Goal: Transaction & Acquisition: Book appointment/travel/reservation

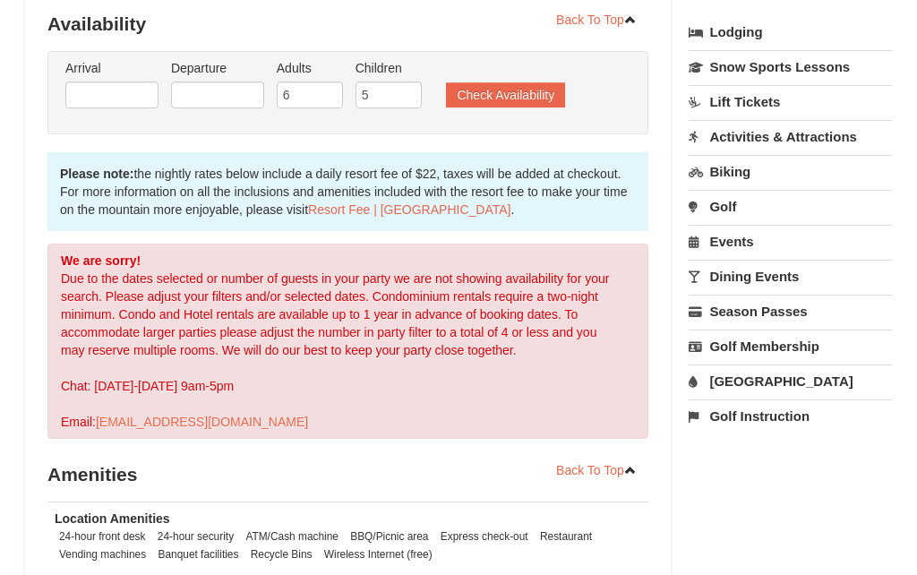
scroll to position [398, 0]
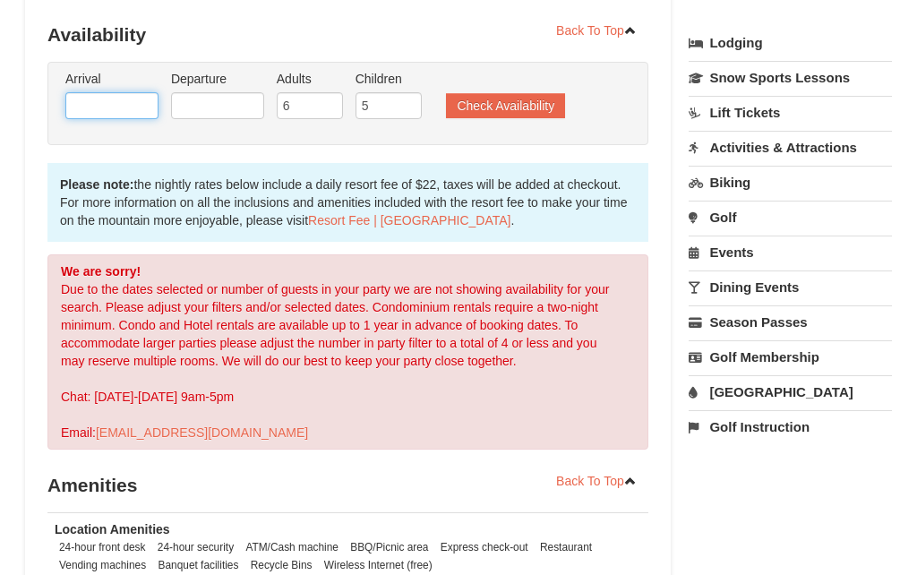
click at [78, 92] on input "text" at bounding box center [111, 105] width 93 height 27
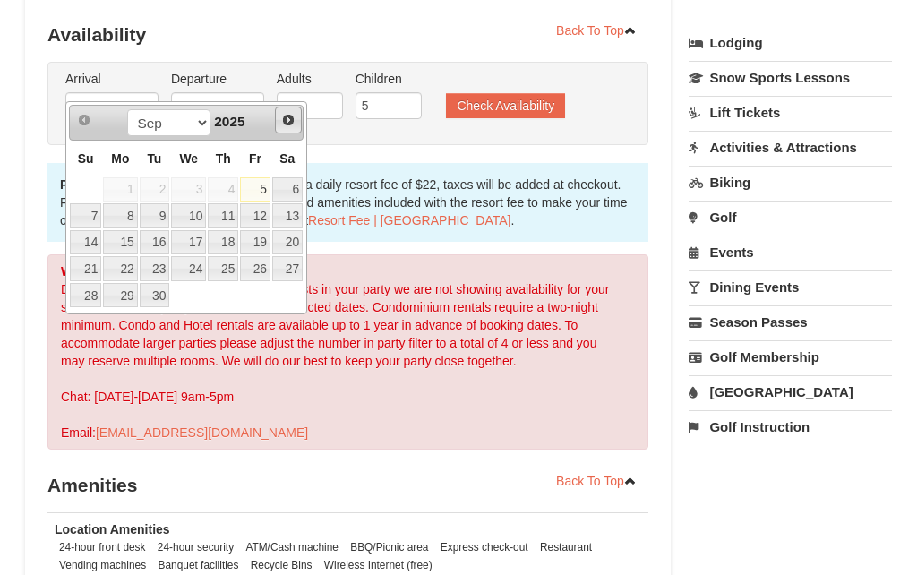
click at [300, 111] on link "Next" at bounding box center [288, 120] width 27 height 27
click at [284, 121] on span "Next" at bounding box center [288, 120] width 14 height 14
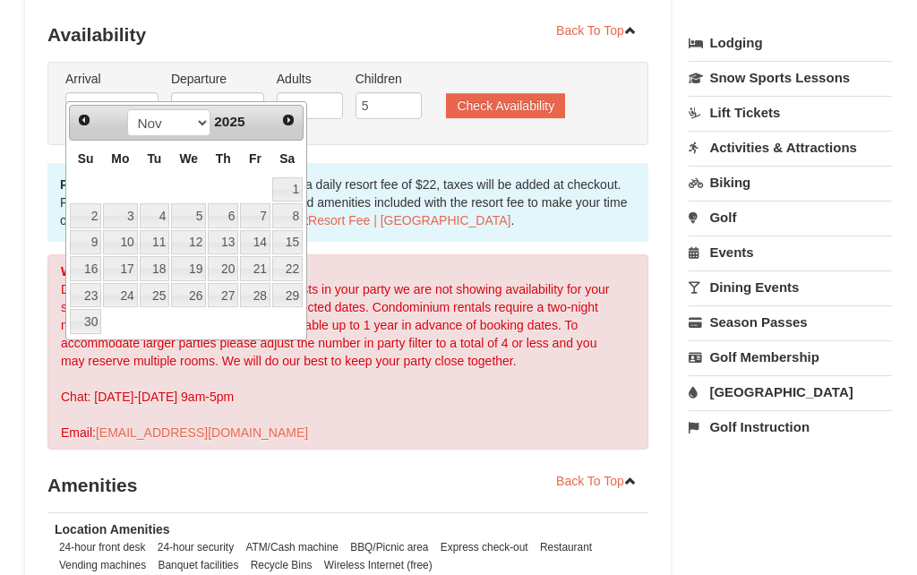
click at [299, 118] on link "Next" at bounding box center [288, 119] width 25 height 25
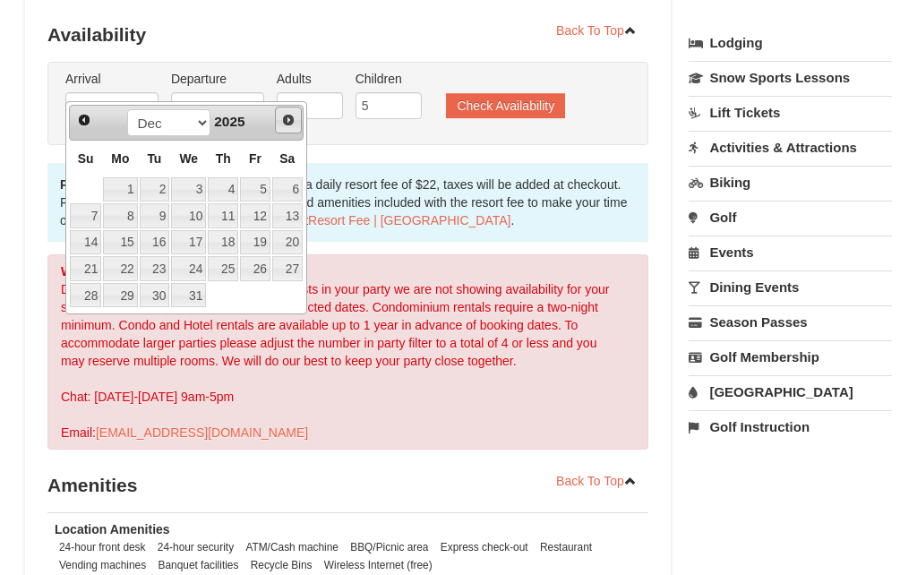
click at [298, 124] on link "Next" at bounding box center [288, 120] width 27 height 27
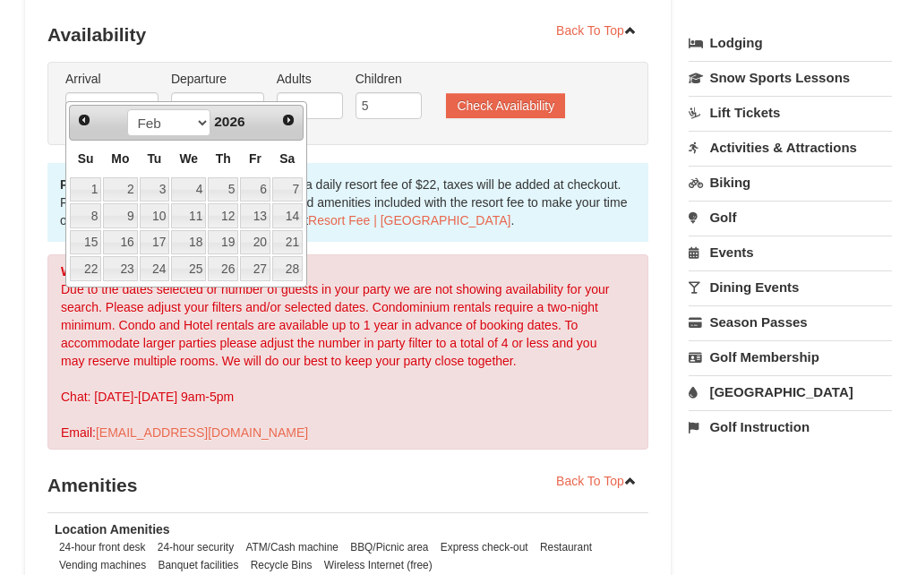
click at [296, 126] on link "Next" at bounding box center [288, 119] width 25 height 25
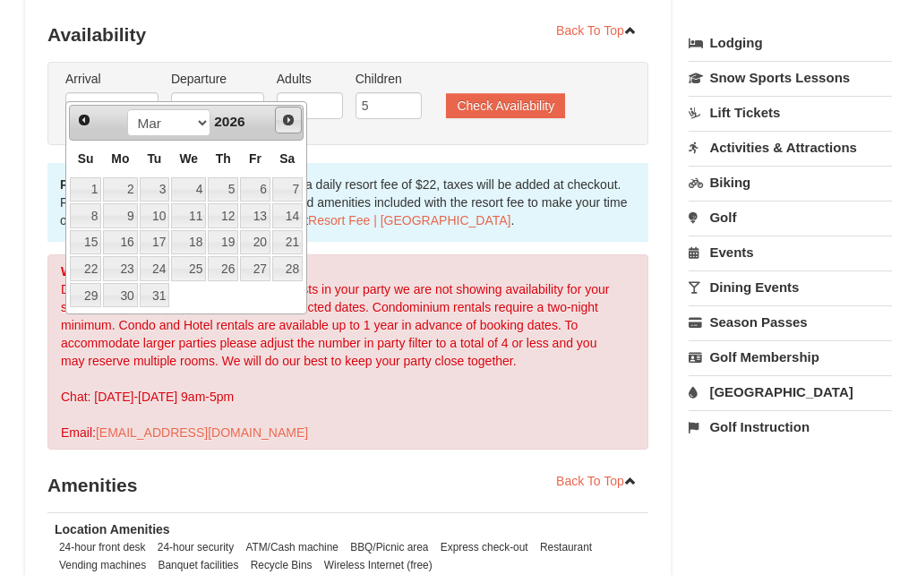
click at [297, 131] on link "Next" at bounding box center [288, 120] width 27 height 27
click at [298, 129] on link "Next" at bounding box center [288, 120] width 27 height 27
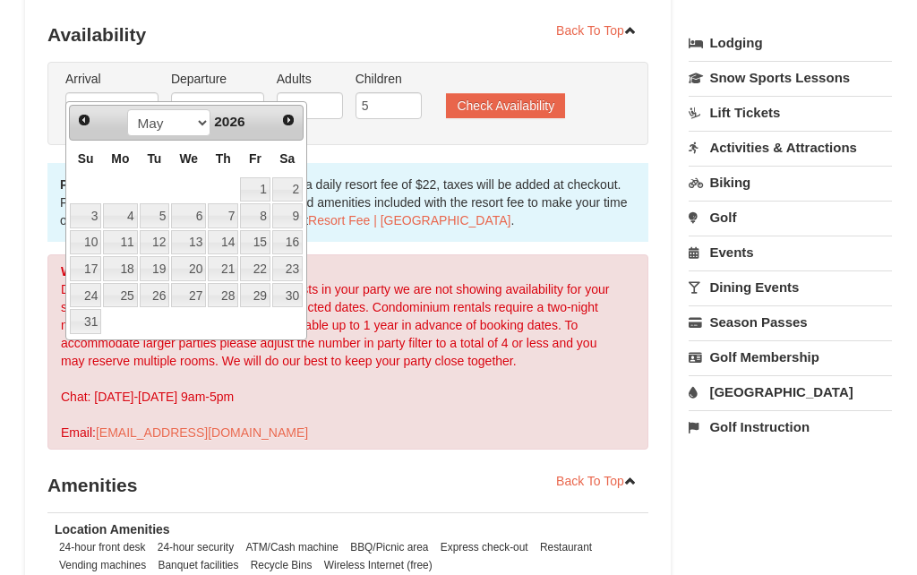
click at [297, 131] on link "Next" at bounding box center [288, 119] width 25 height 25
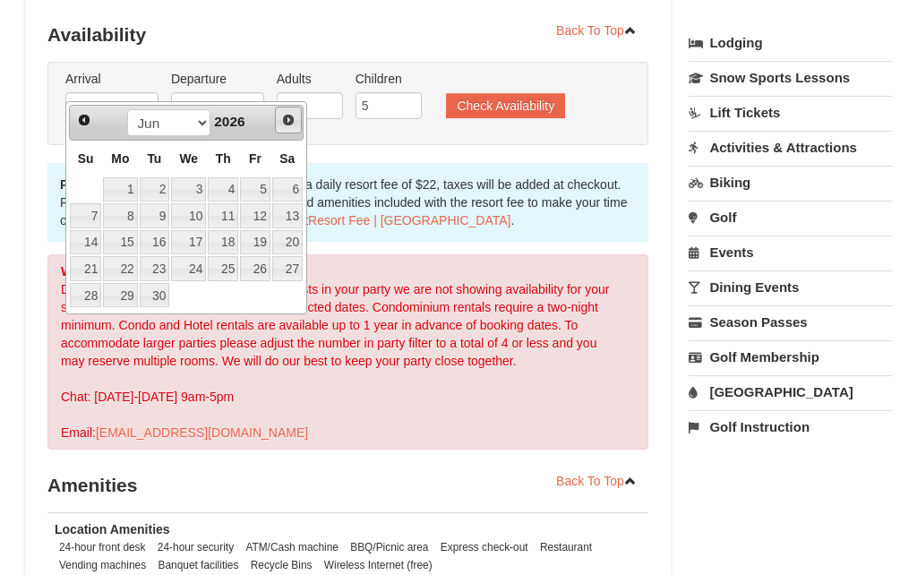
click at [298, 130] on link "Next" at bounding box center [288, 120] width 27 height 27
click at [300, 126] on link "Next" at bounding box center [288, 119] width 25 height 25
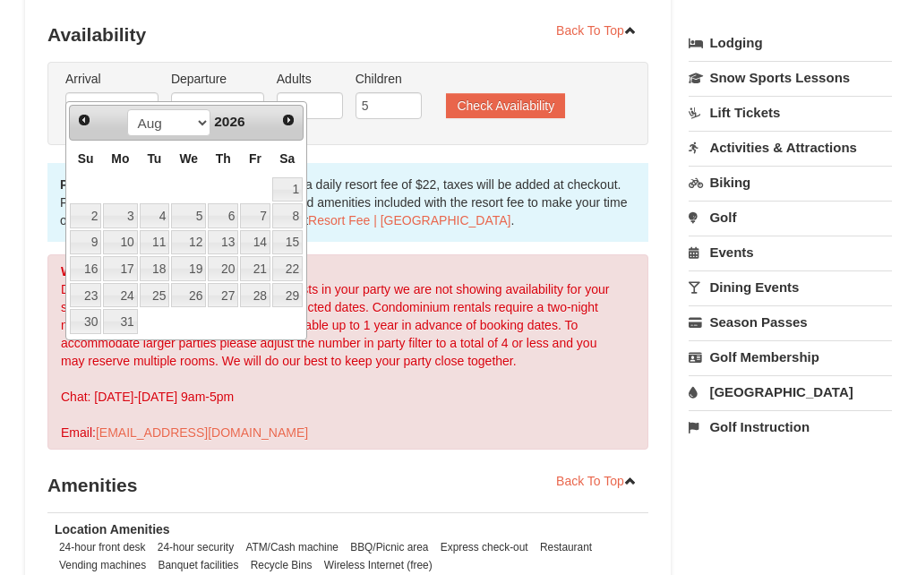
click at [295, 129] on link "Next" at bounding box center [288, 119] width 25 height 25
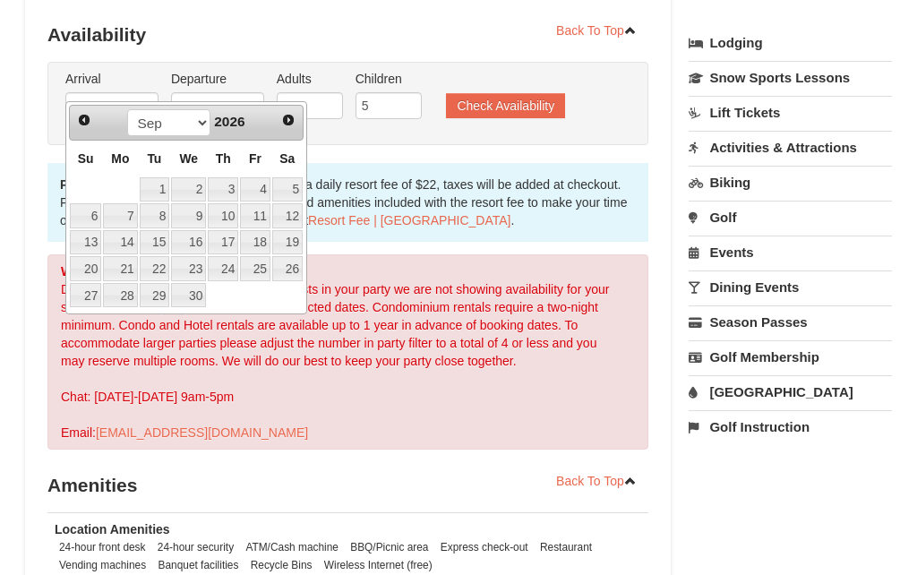
click at [294, 249] on link "19" at bounding box center [287, 242] width 30 height 25
type input "09/19/2026"
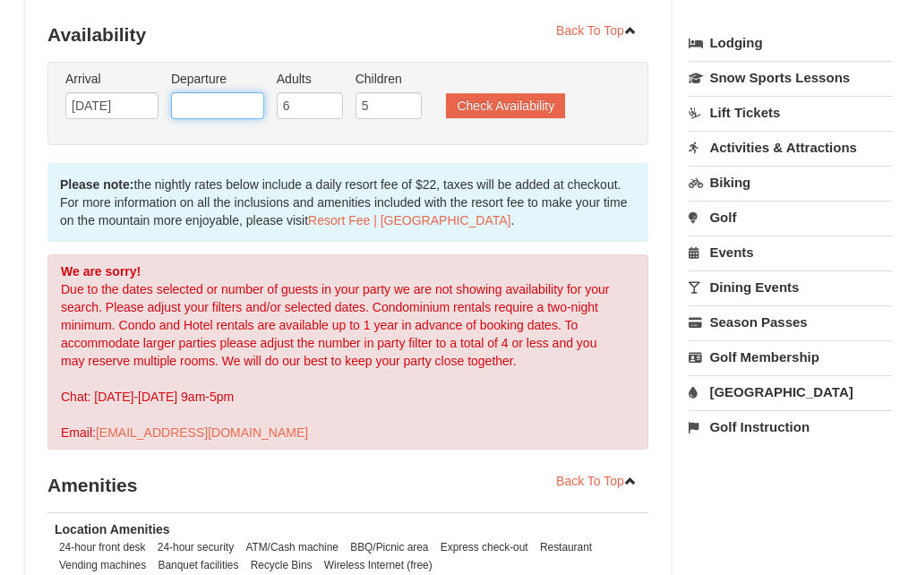
click at [201, 92] on input "text" at bounding box center [217, 105] width 93 height 27
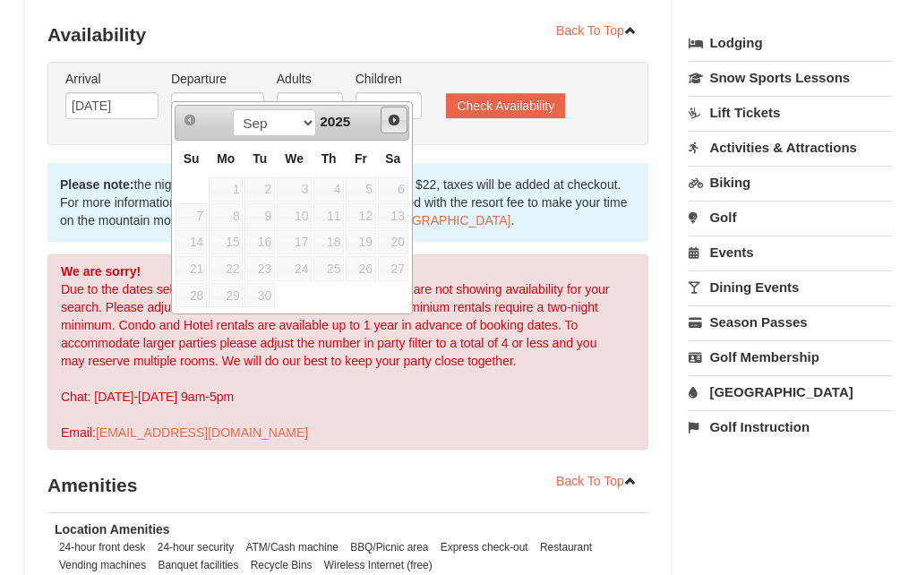
click at [400, 118] on span "Next" at bounding box center [394, 120] width 14 height 14
click at [404, 123] on link "Next" at bounding box center [393, 119] width 25 height 25
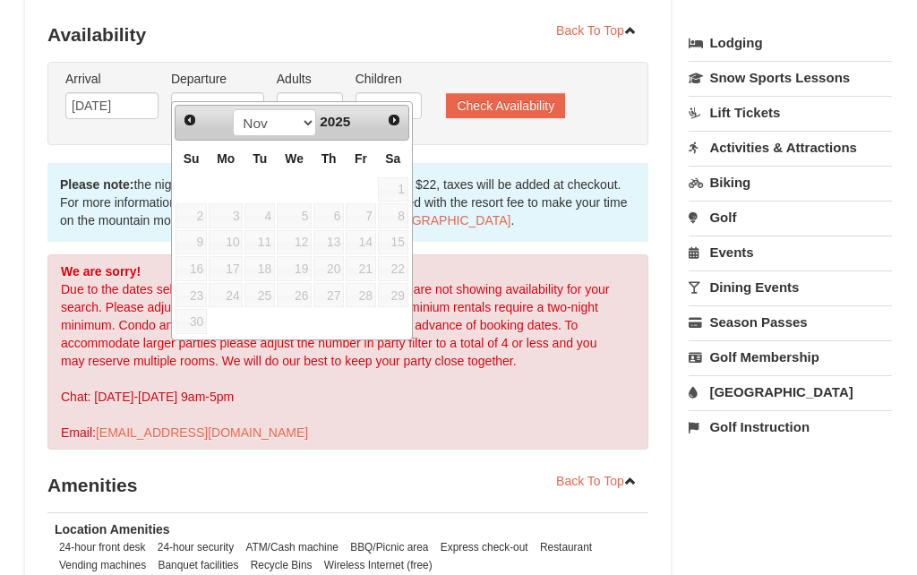
click at [404, 123] on link "Next" at bounding box center [393, 119] width 25 height 25
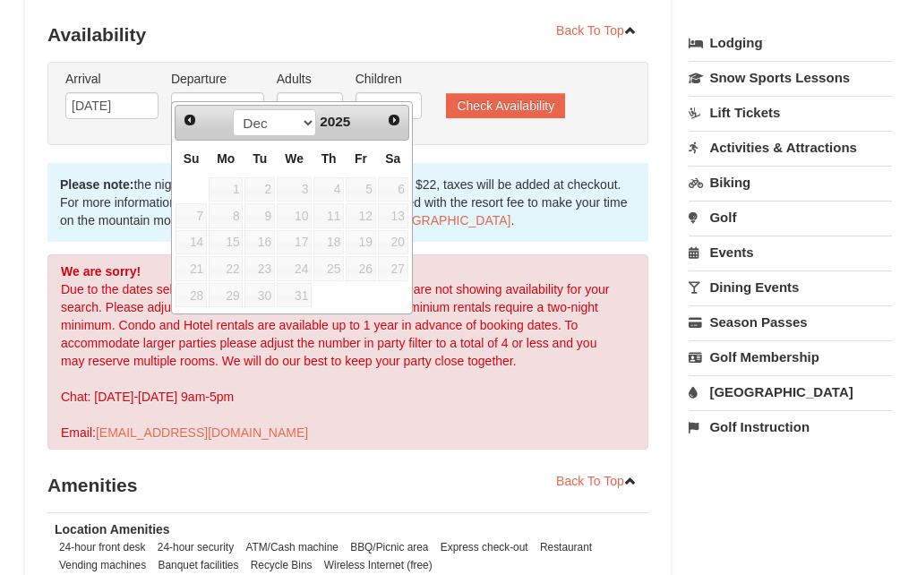
click at [403, 114] on link "Next" at bounding box center [393, 119] width 25 height 25
click at [408, 119] on div "Prev Next Jan Feb Mar Apr May Jun Jul Aug Sep Oct Nov Dec 2026" at bounding box center [292, 123] width 235 height 36
click at [404, 117] on link "Next" at bounding box center [393, 119] width 25 height 25
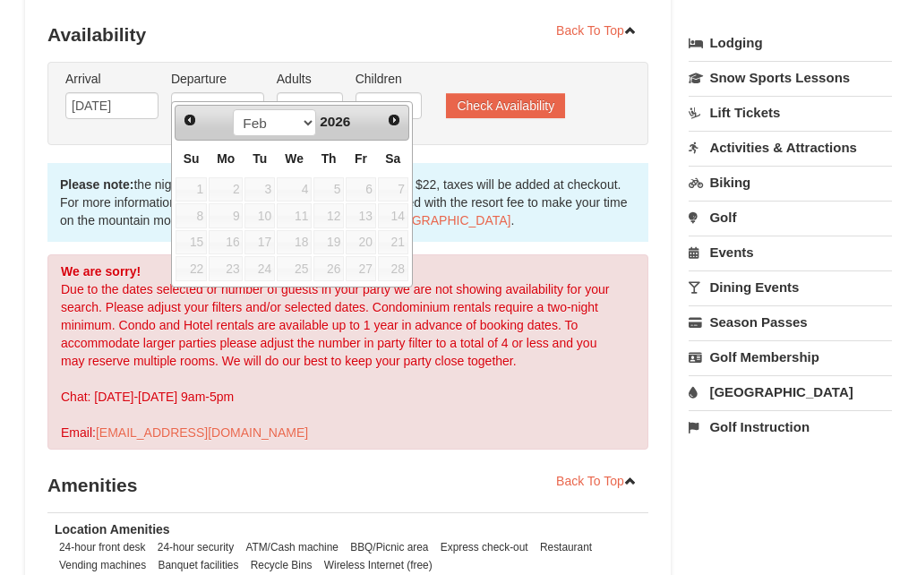
click at [400, 125] on span "Next" at bounding box center [394, 120] width 14 height 14
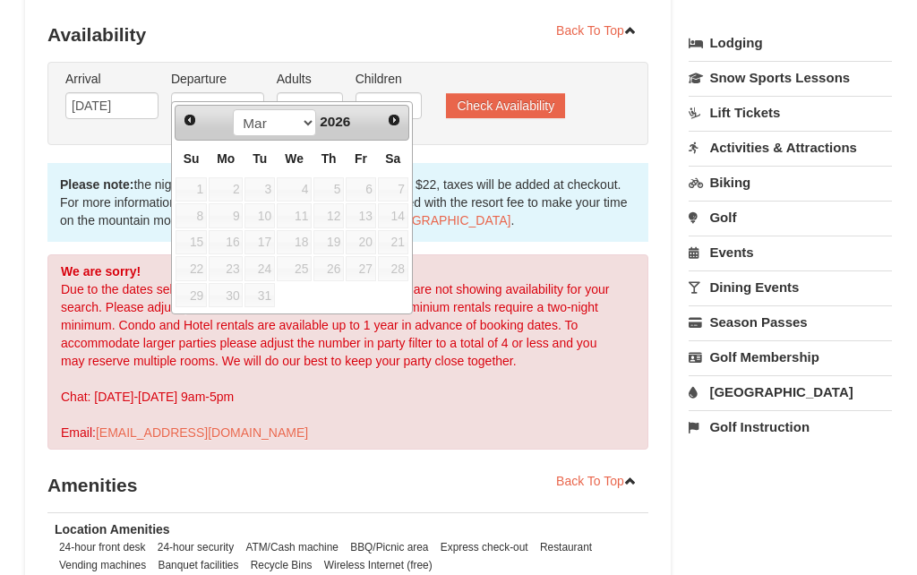
click at [396, 126] on span "Next" at bounding box center [394, 120] width 14 height 14
click at [398, 126] on span "Next" at bounding box center [394, 120] width 14 height 14
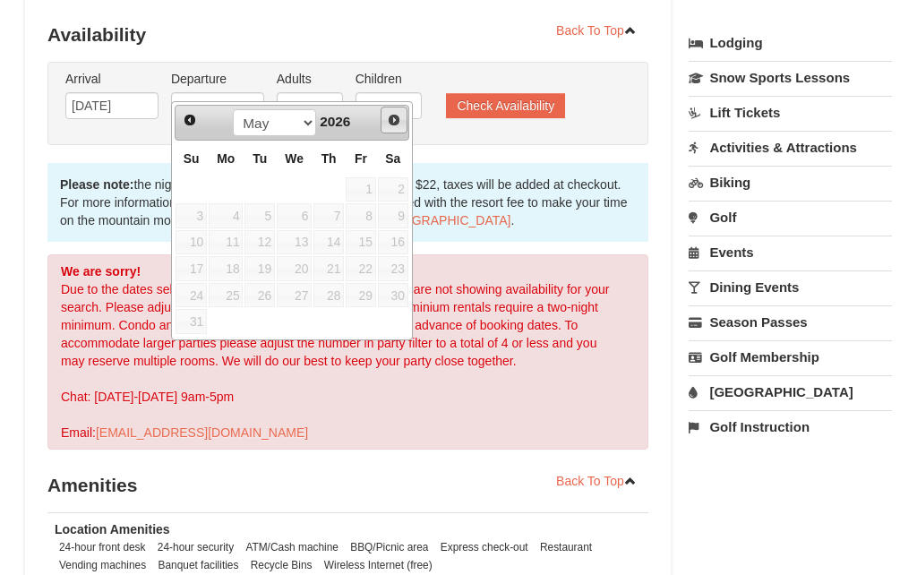
click at [394, 125] on span "Next" at bounding box center [394, 120] width 14 height 14
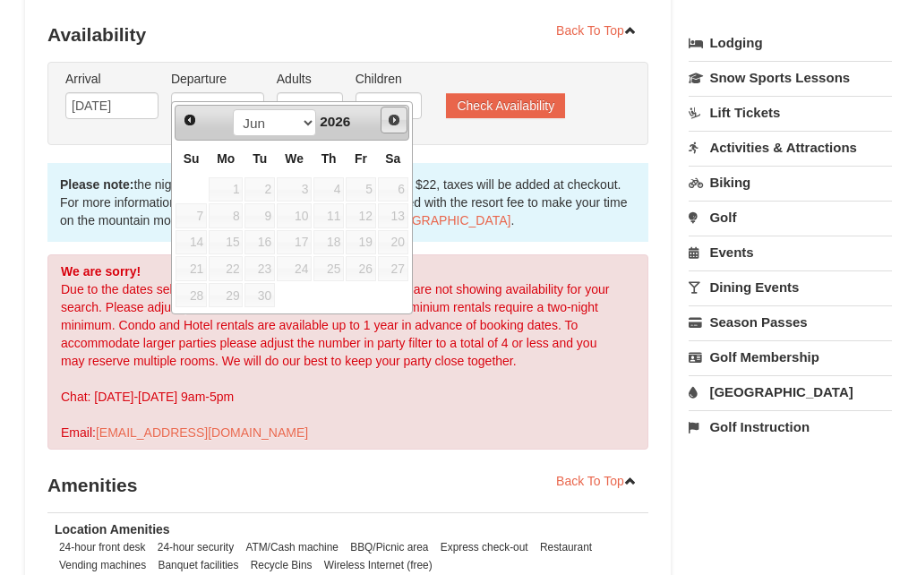
click at [397, 124] on span "Next" at bounding box center [394, 120] width 14 height 14
click at [395, 124] on span "Next" at bounding box center [394, 120] width 14 height 14
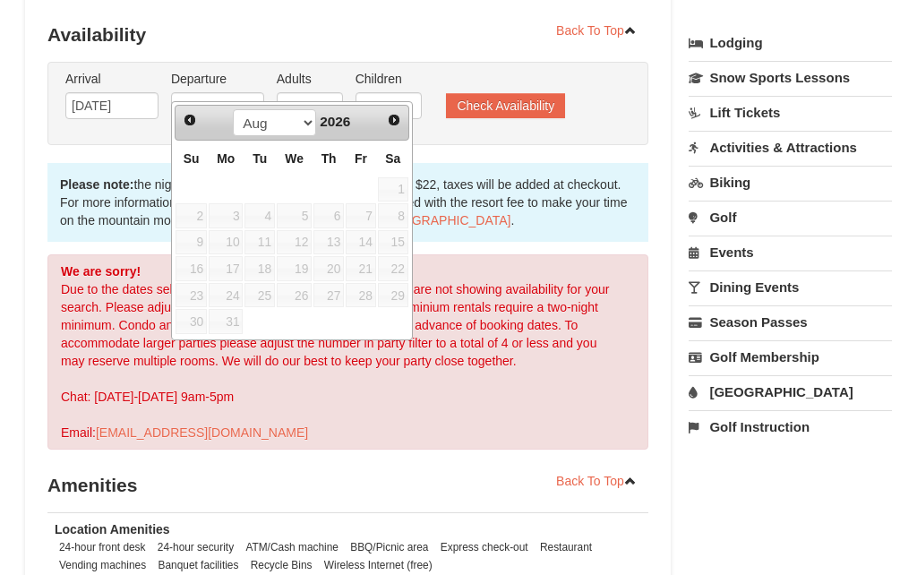
click at [395, 126] on span "Next" at bounding box center [394, 120] width 14 height 14
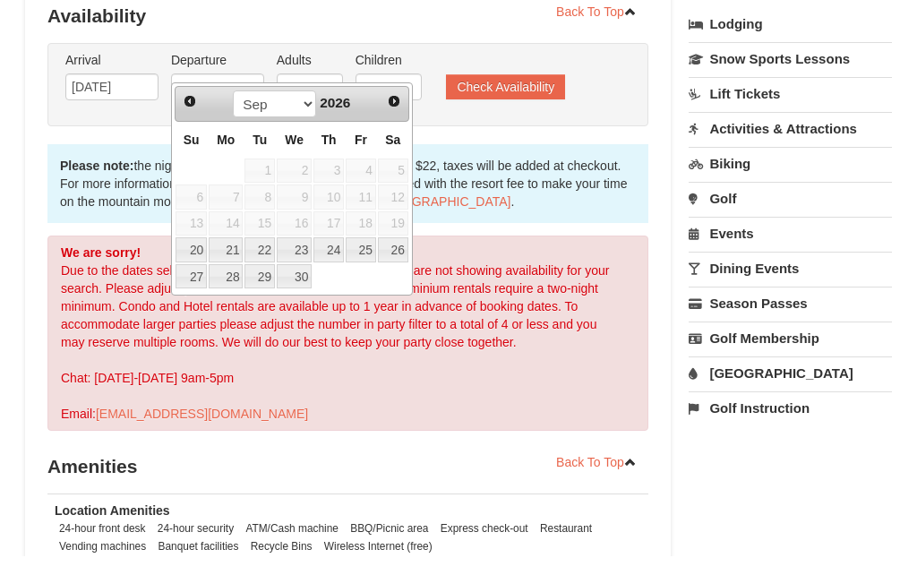
click at [401, 256] on link "26" at bounding box center [393, 268] width 30 height 25
type input "09/26/2026"
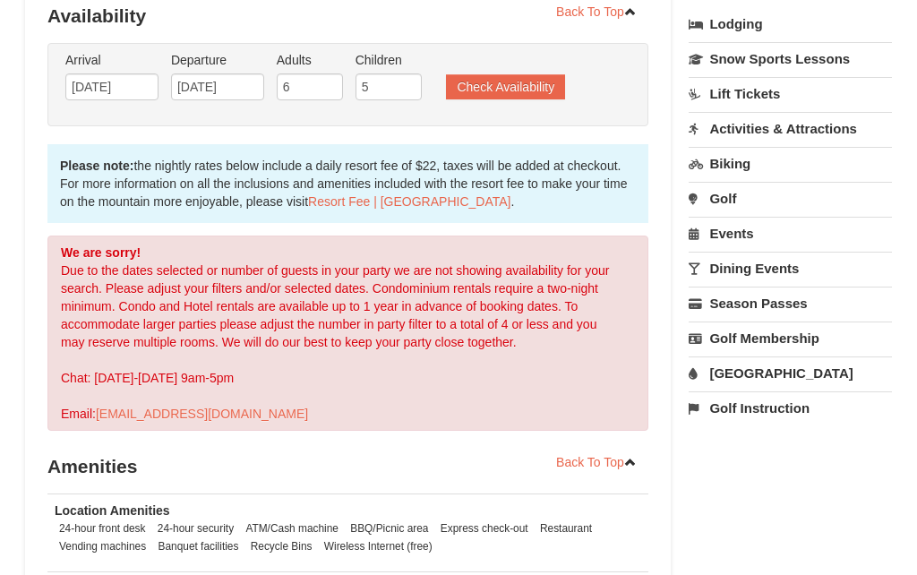
click at [523, 74] on button "Check Availability" at bounding box center [505, 86] width 119 height 25
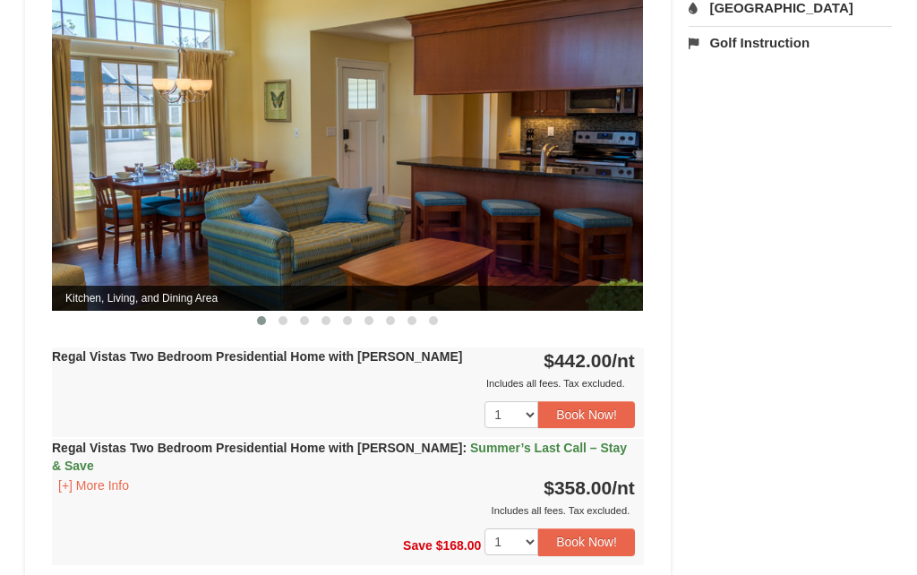
scroll to position [781, 0]
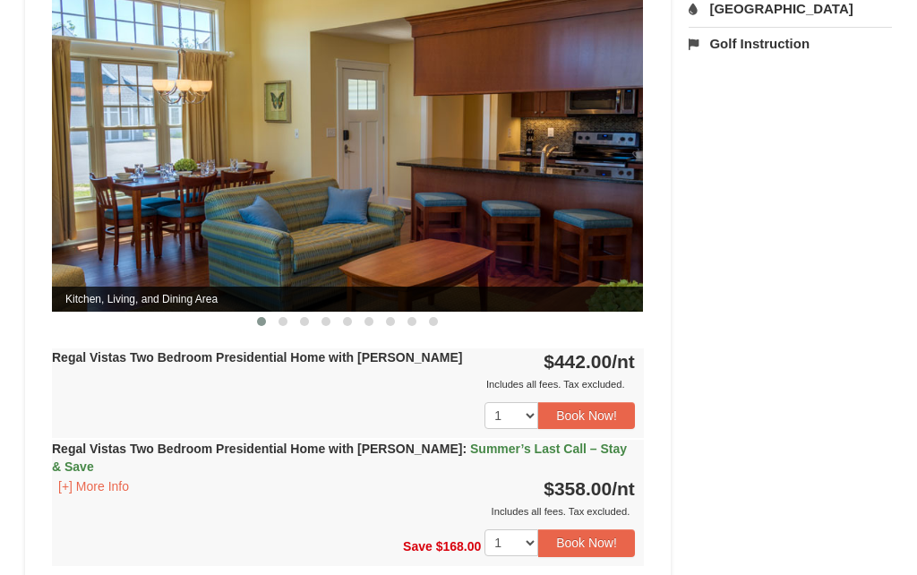
click at [751, 348] on div "Book from $358! 1822 Resort Drive, Massanutten, VA Availability Amenities Polic…" at bounding box center [458, 169] width 867 height 1586
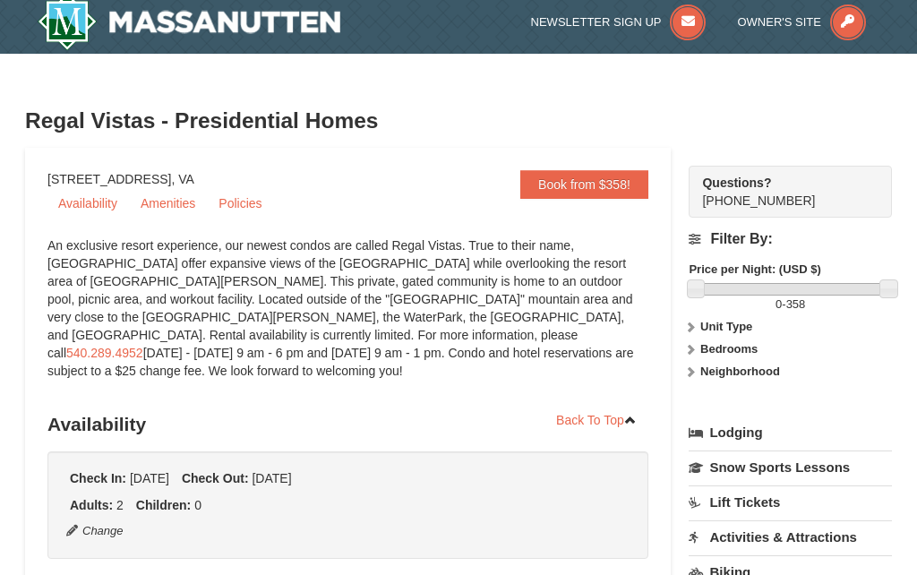
scroll to position [0, 0]
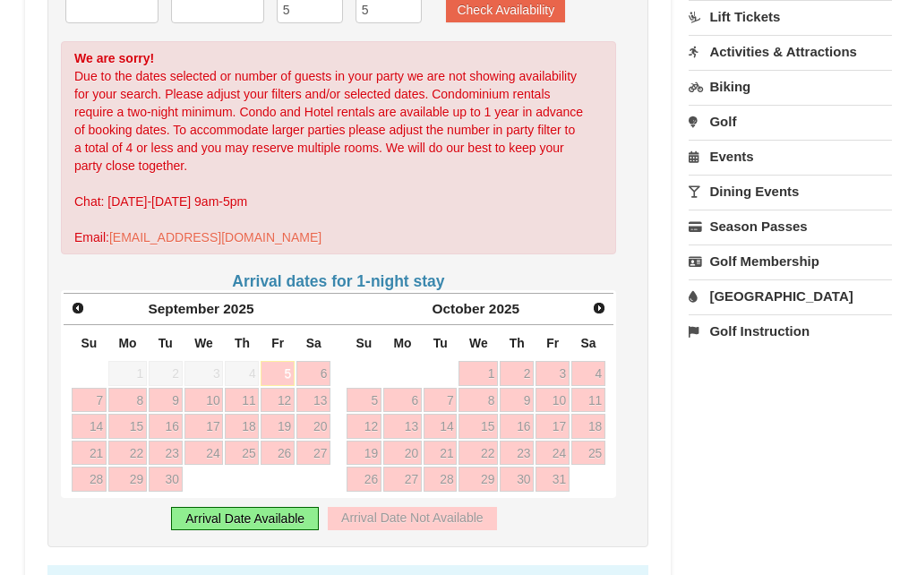
scroll to position [494, 0]
click at [604, 301] on span "Next" at bounding box center [599, 308] width 14 height 14
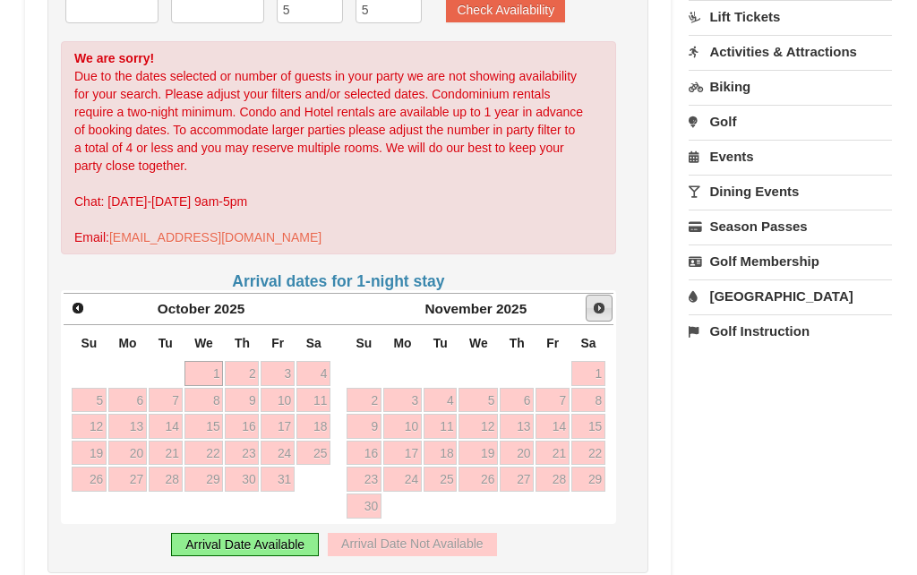
click at [602, 301] on span "Next" at bounding box center [599, 308] width 14 height 14
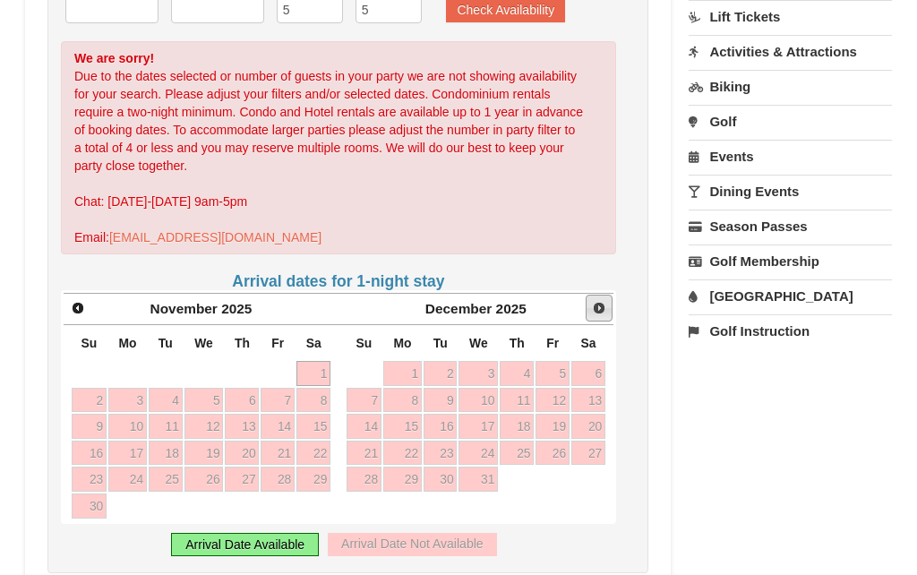
click at [604, 301] on span "Next" at bounding box center [599, 308] width 14 height 14
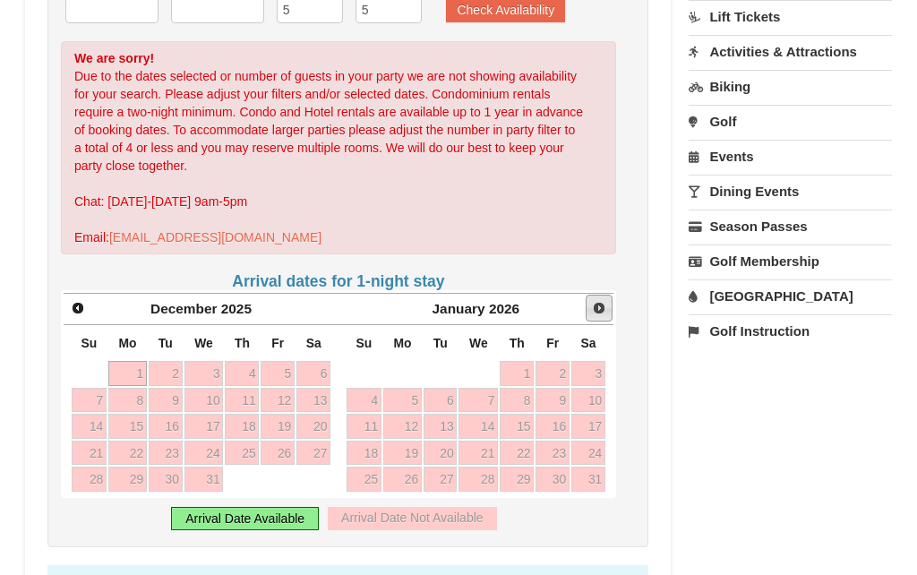
click at [605, 301] on span "Next" at bounding box center [599, 308] width 14 height 14
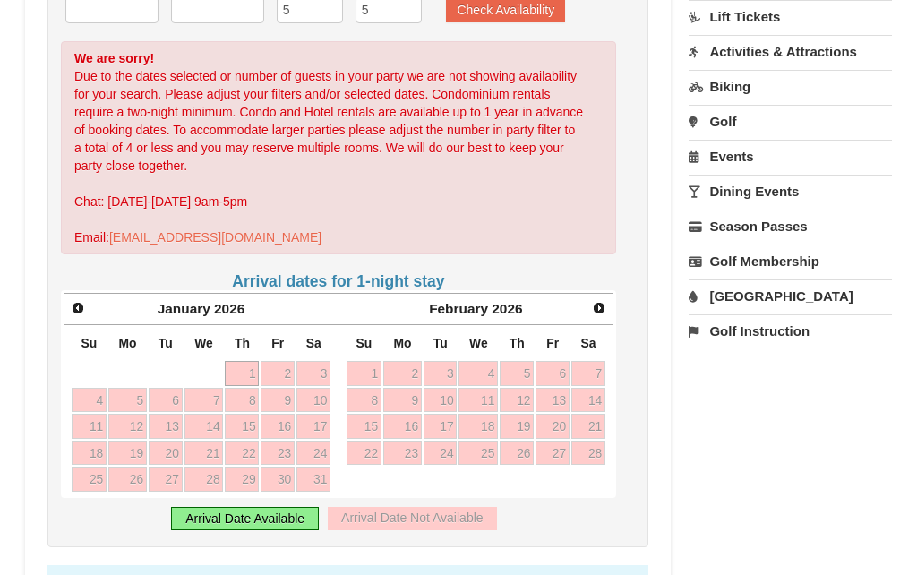
click at [602, 301] on span "Next" at bounding box center [599, 308] width 14 height 14
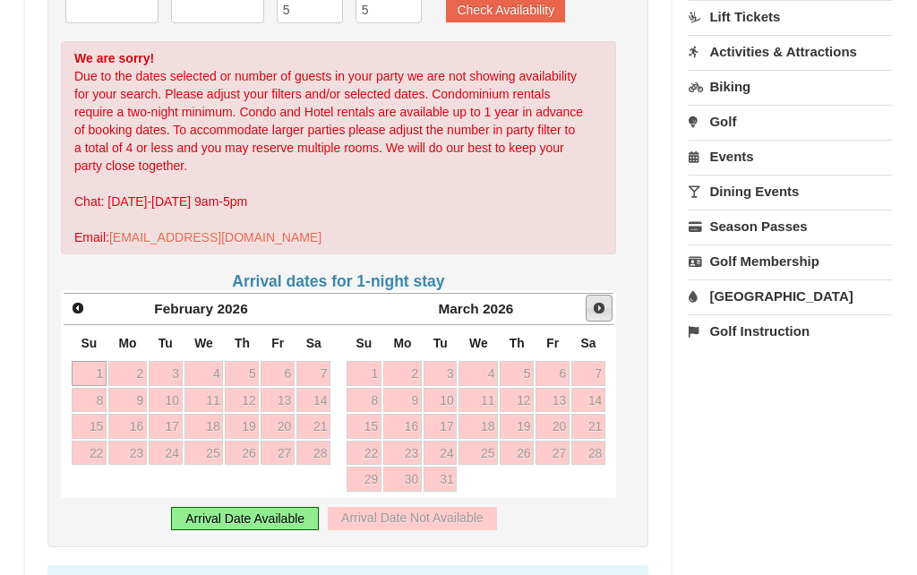
click at [595, 301] on span "Next" at bounding box center [599, 308] width 14 height 14
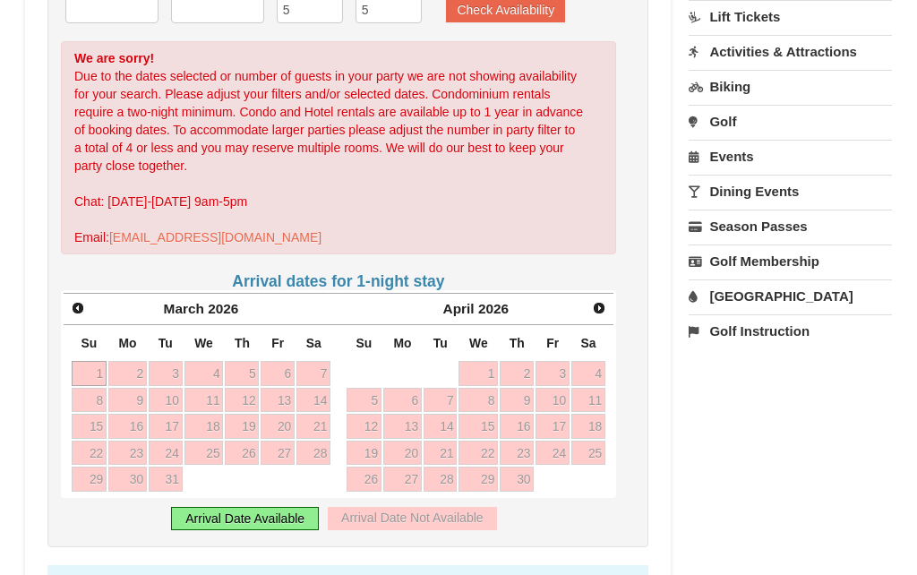
click at [601, 301] on span "Next" at bounding box center [599, 308] width 14 height 14
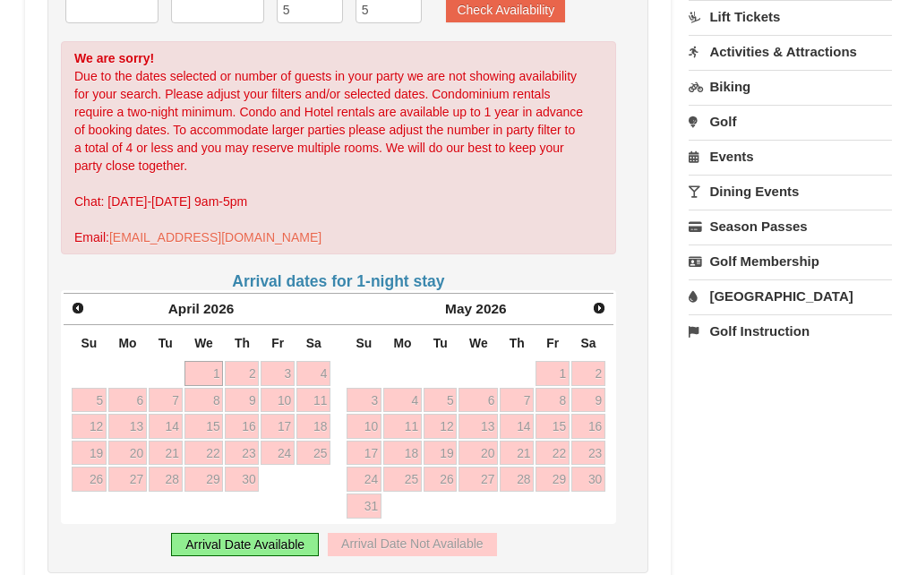
click at [603, 301] on span "Next" at bounding box center [599, 308] width 14 height 14
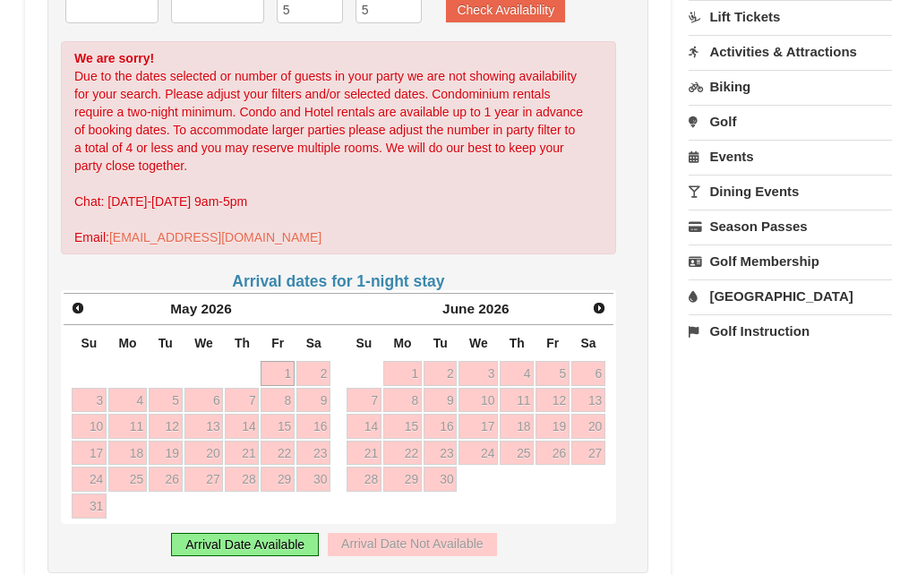
click at [601, 301] on span "Next" at bounding box center [599, 308] width 14 height 14
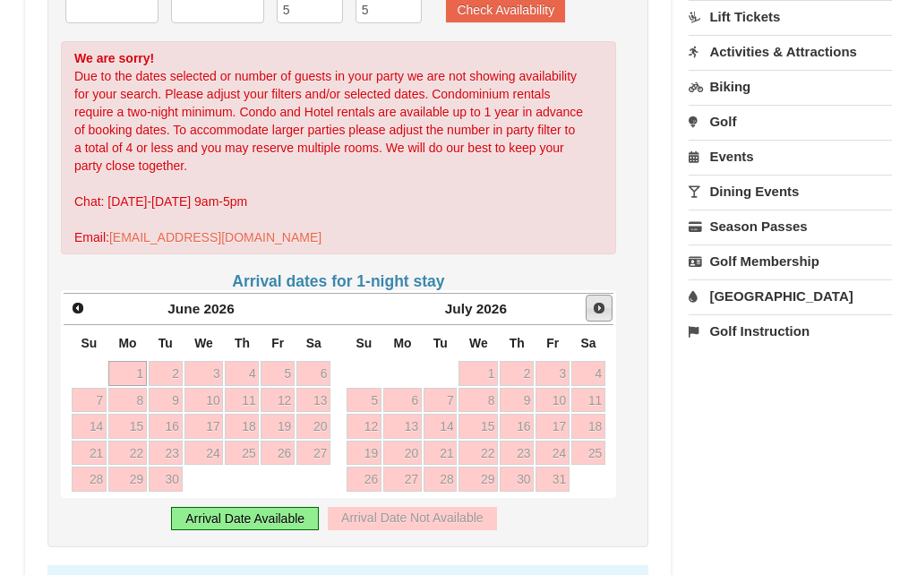
click at [604, 301] on span "Next" at bounding box center [599, 308] width 14 height 14
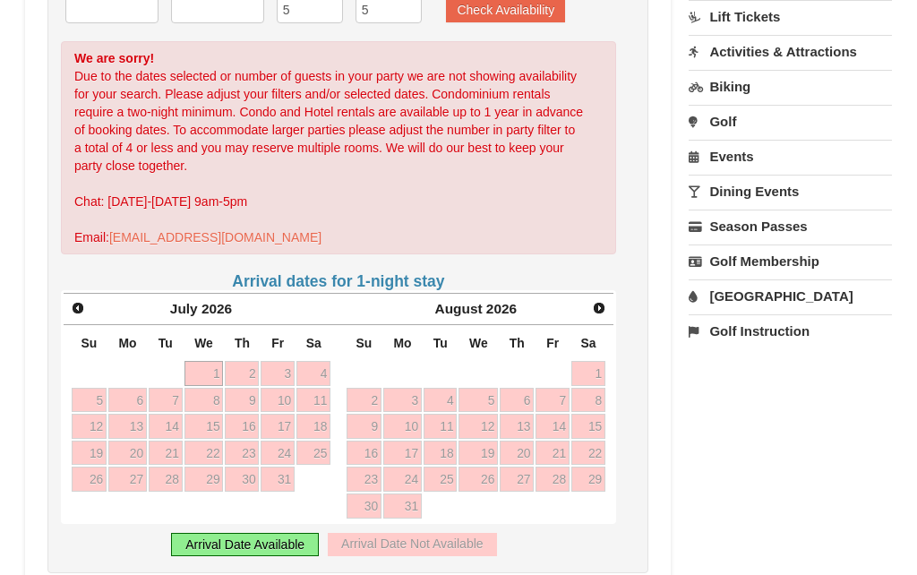
click at [604, 301] on span "Next" at bounding box center [599, 308] width 14 height 14
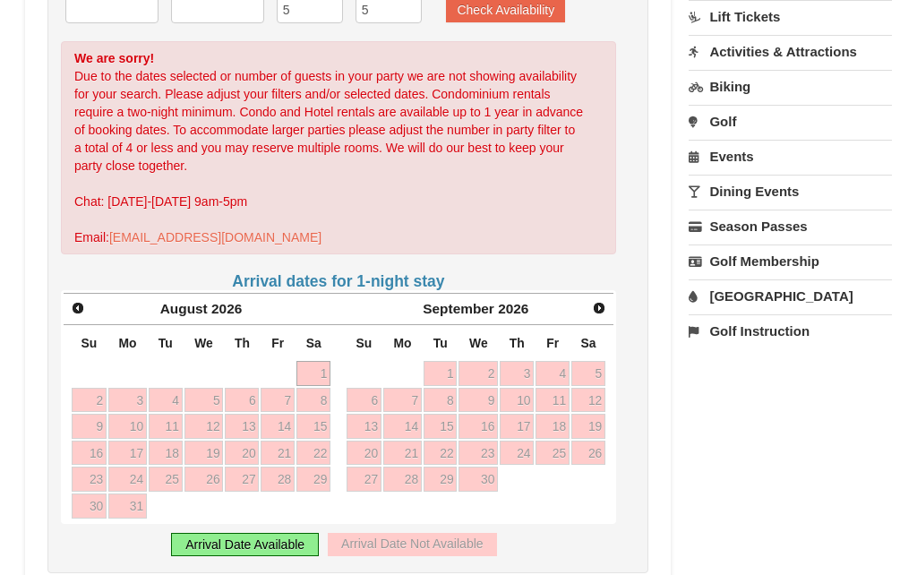
click at [604, 301] on span "Next" at bounding box center [599, 308] width 14 height 14
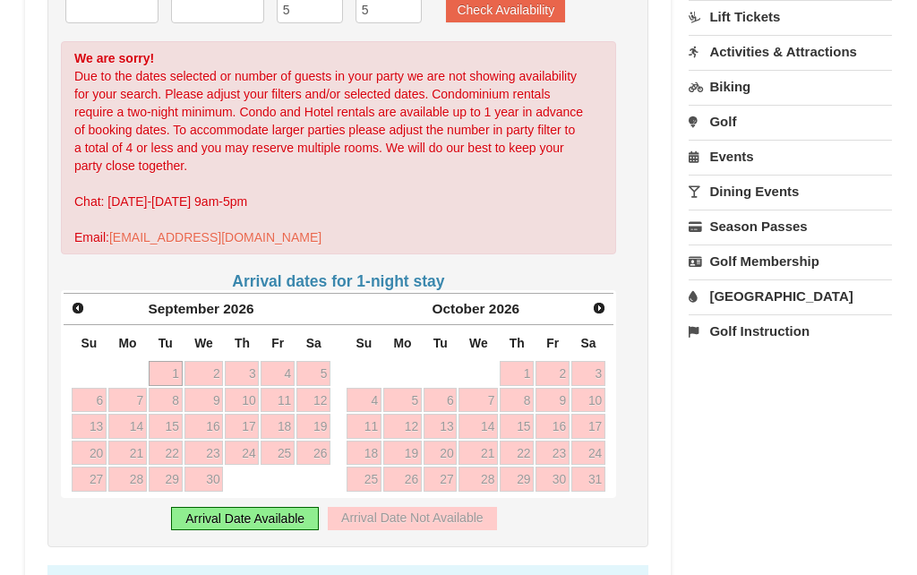
click at [602, 301] on span "Next" at bounding box center [599, 308] width 14 height 14
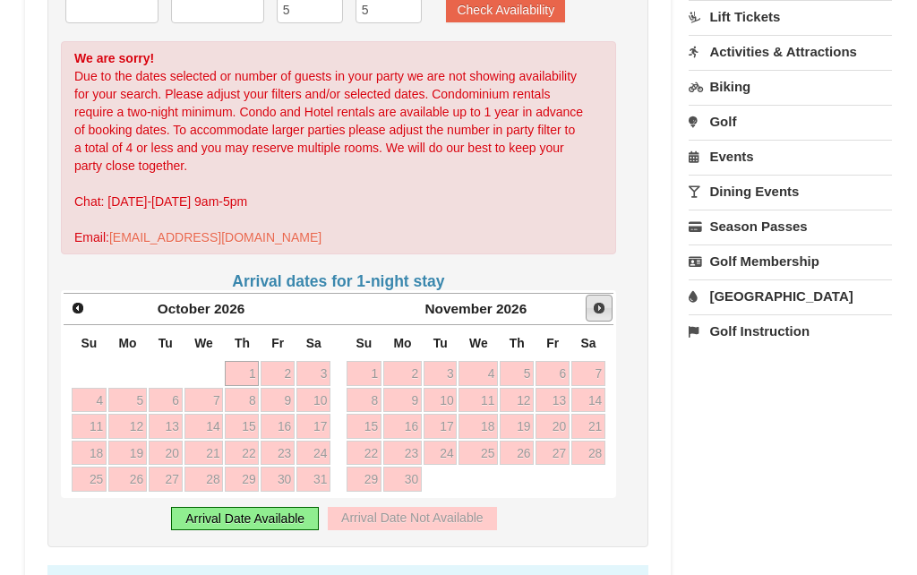
click at [610, 295] on link "Next" at bounding box center [599, 308] width 27 height 27
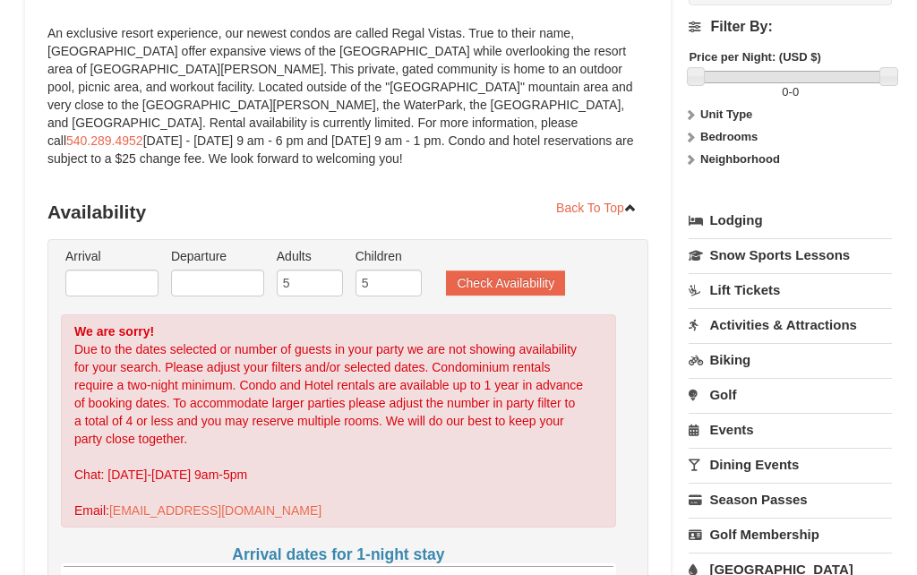
scroll to position [218, 0]
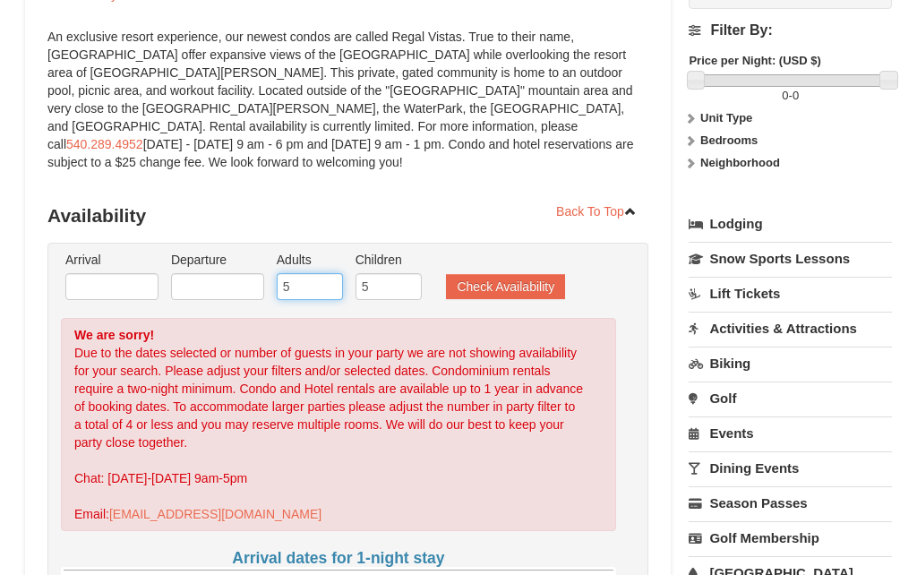
click at [300, 273] on input "5" at bounding box center [310, 286] width 66 height 27
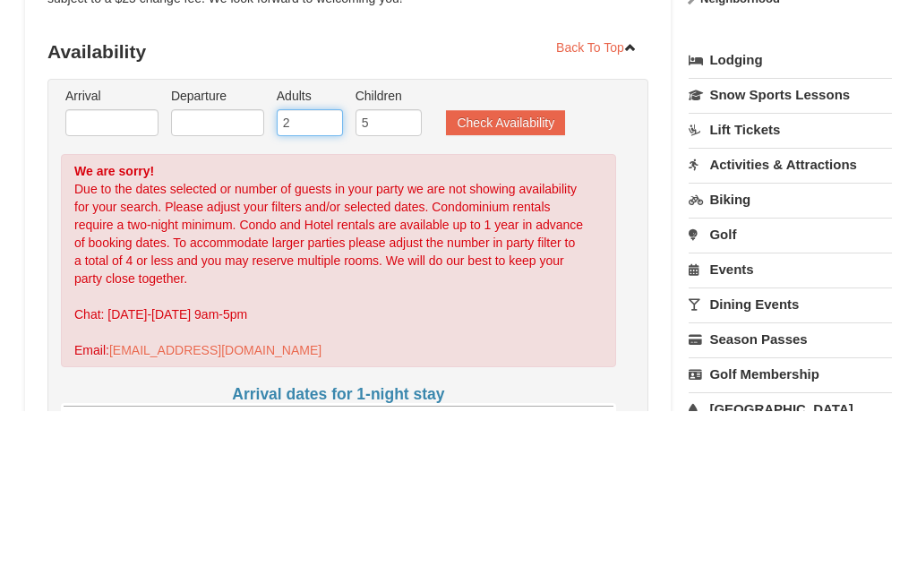
type input "2"
click at [372, 273] on input "5" at bounding box center [388, 286] width 66 height 27
type input "2"
click at [105, 273] on input "text" at bounding box center [111, 286] width 93 height 27
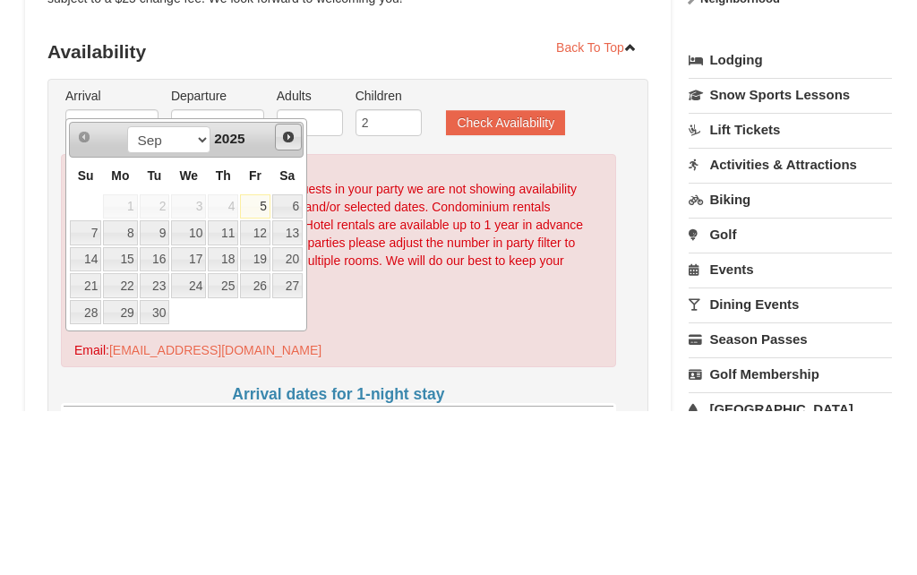
click at [281, 294] on span "Next" at bounding box center [288, 301] width 14 height 14
click at [290, 294] on span "Next" at bounding box center [288, 301] width 14 height 14
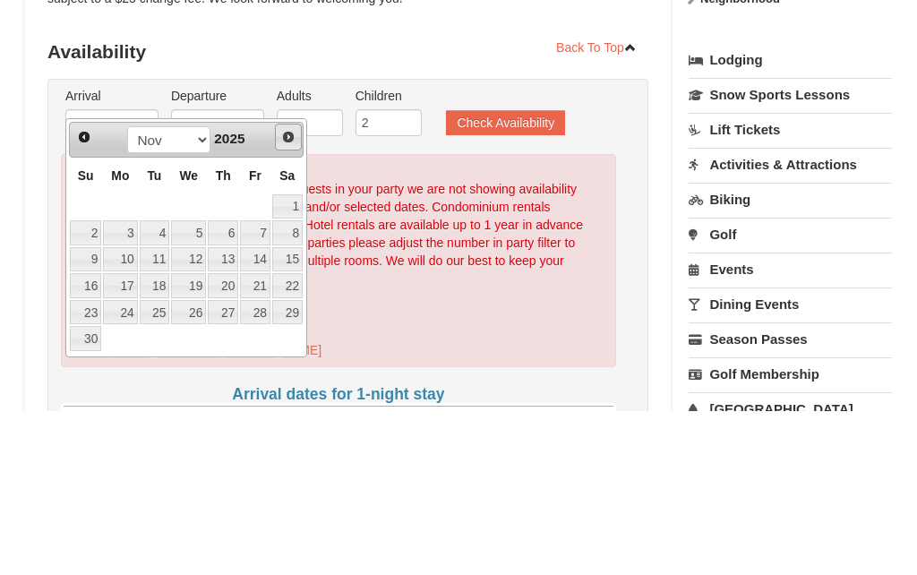
click at [292, 294] on span "Next" at bounding box center [288, 301] width 14 height 14
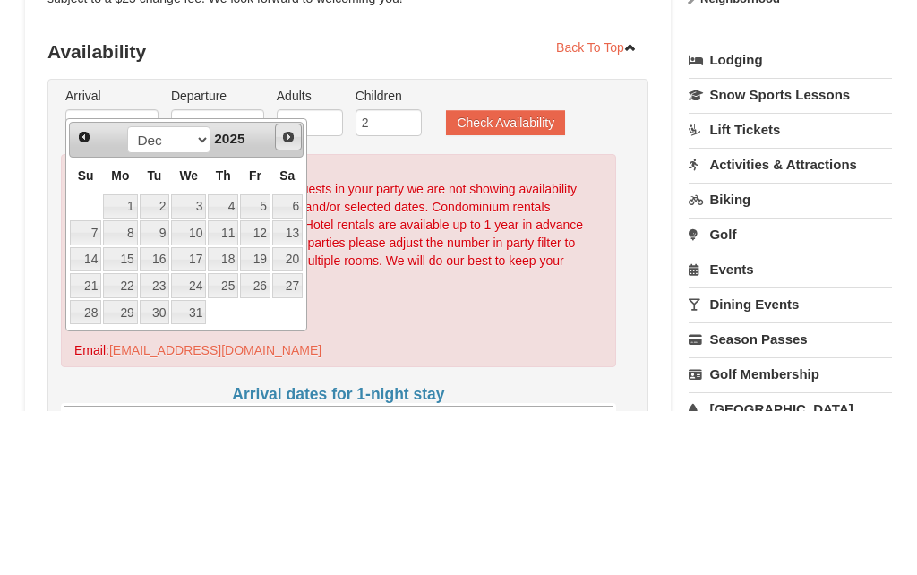
click at [291, 294] on span "Next" at bounding box center [288, 301] width 14 height 14
click at [294, 294] on span "Next" at bounding box center [288, 301] width 14 height 14
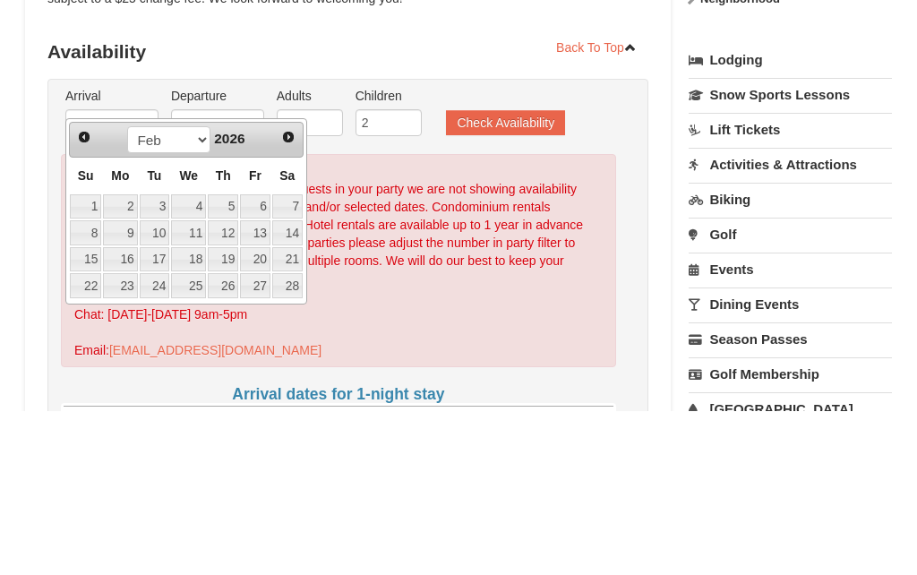
click at [291, 288] on link "Next" at bounding box center [288, 300] width 25 height 25
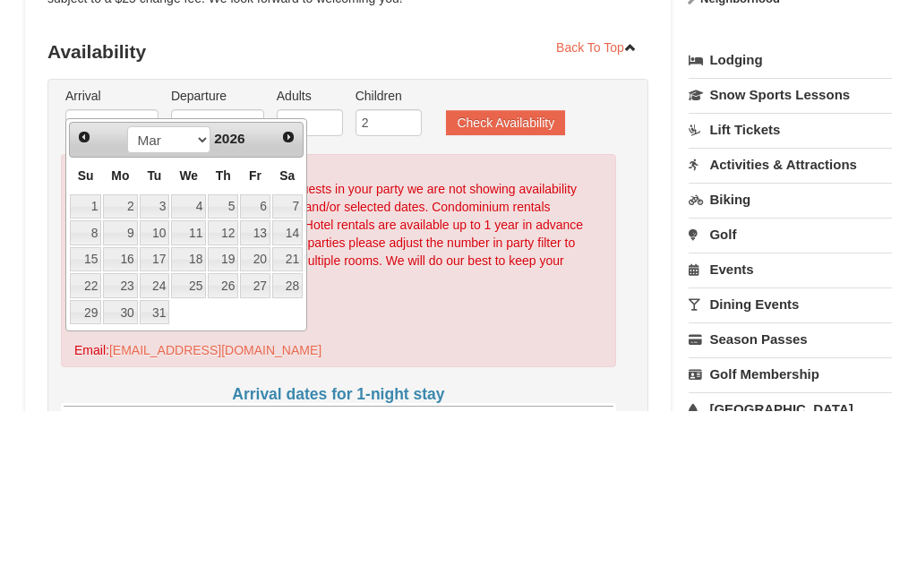
click at [293, 288] on link "Next" at bounding box center [288, 300] width 25 height 25
click at [291, 287] on link "Next" at bounding box center [288, 300] width 27 height 27
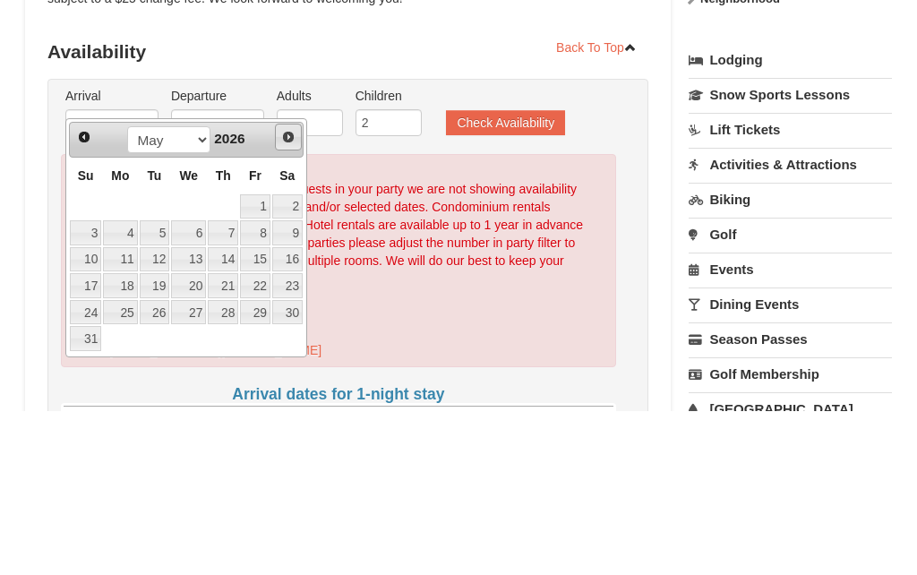
click at [296, 287] on link "Next" at bounding box center [288, 300] width 27 height 27
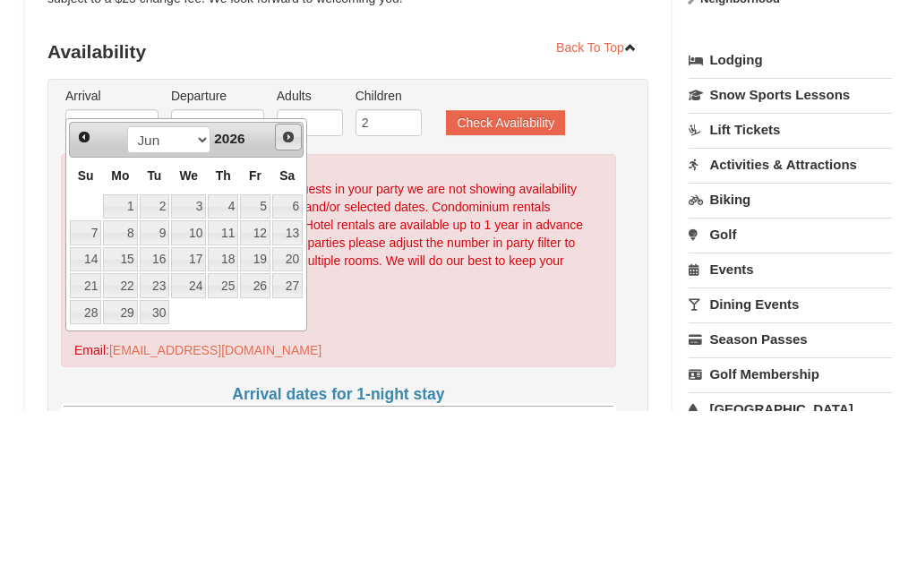
click at [295, 294] on span "Next" at bounding box center [288, 301] width 14 height 14
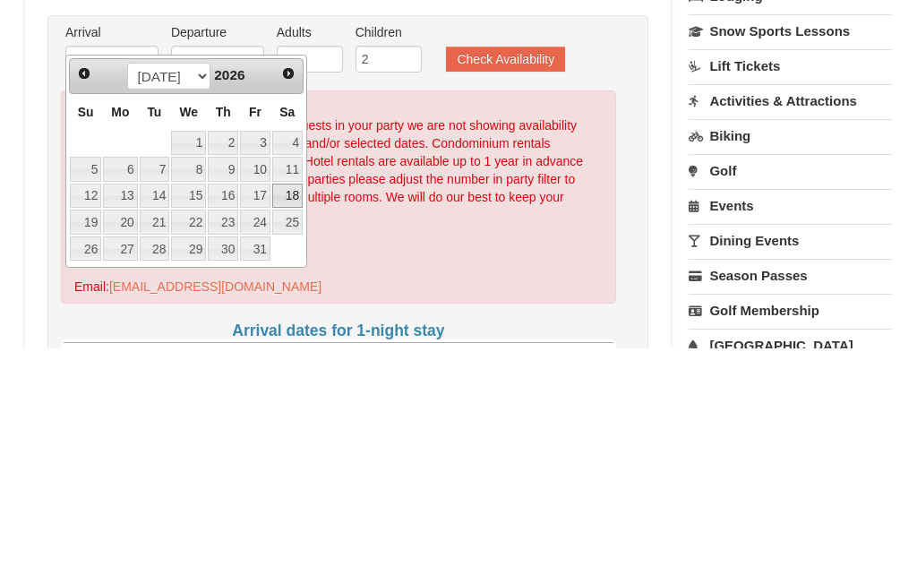
click at [297, 411] on link "18" at bounding box center [287, 423] width 30 height 25
type input "[DATE]"
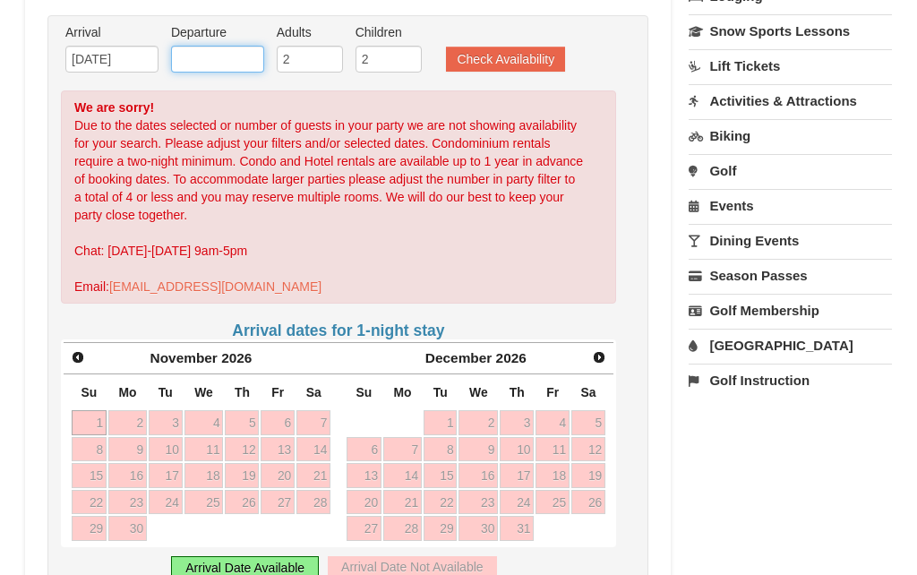
click at [214, 46] on input "text" at bounding box center [217, 59] width 93 height 27
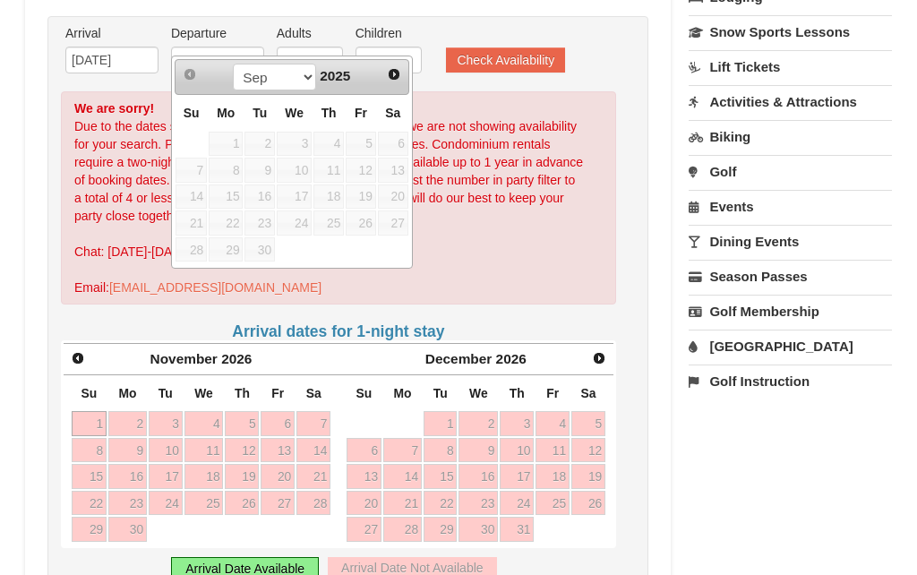
click at [391, 84] on link "Next" at bounding box center [393, 74] width 25 height 25
click at [401, 77] on link "Next" at bounding box center [393, 74] width 25 height 25
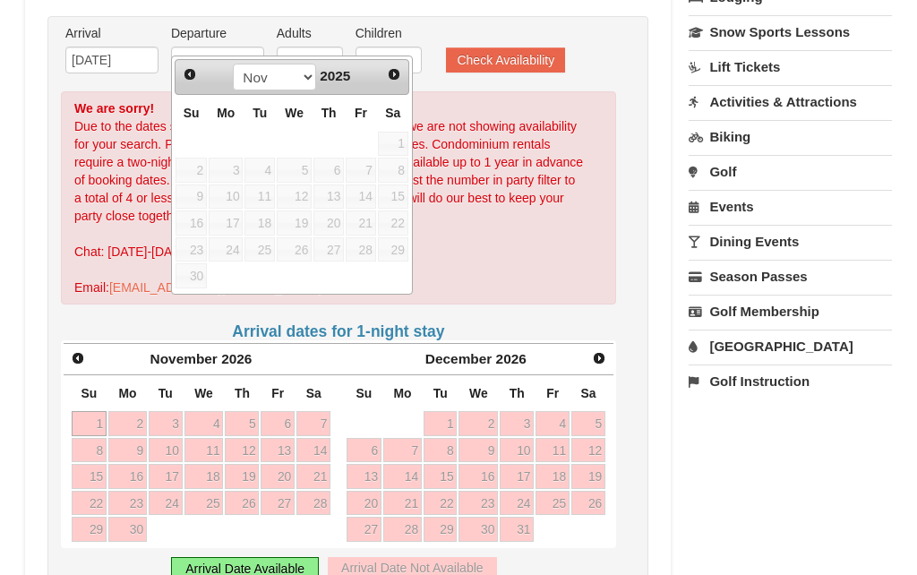
click at [400, 76] on span "Next" at bounding box center [394, 74] width 14 height 14
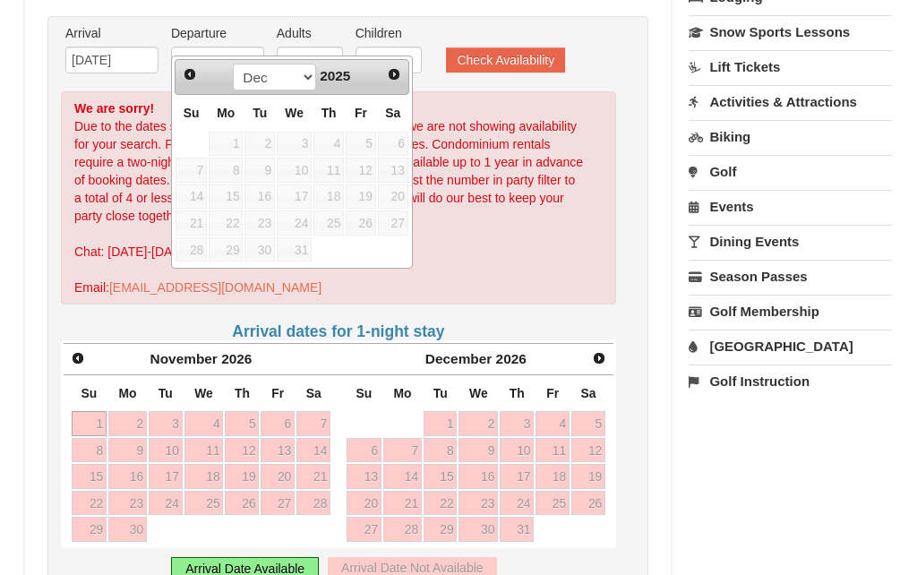
click at [402, 79] on link "Next" at bounding box center [393, 74] width 25 height 25
click at [402, 78] on link "Next" at bounding box center [393, 74] width 25 height 25
click at [402, 82] on link "Next" at bounding box center [394, 74] width 27 height 27
click at [402, 81] on link "Next" at bounding box center [393, 74] width 25 height 25
click at [405, 82] on link "Next" at bounding box center [394, 74] width 27 height 27
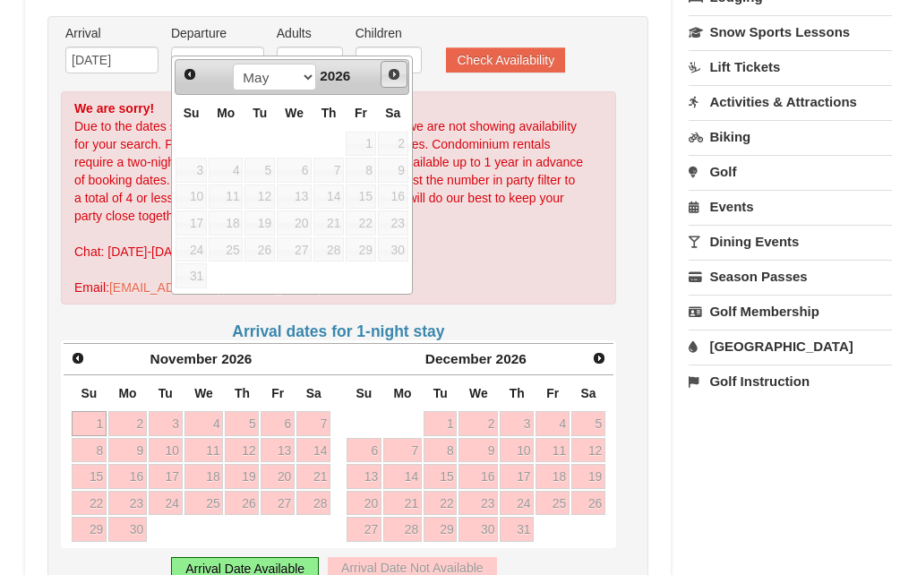
click at [402, 82] on link "Next" at bounding box center [394, 74] width 27 height 27
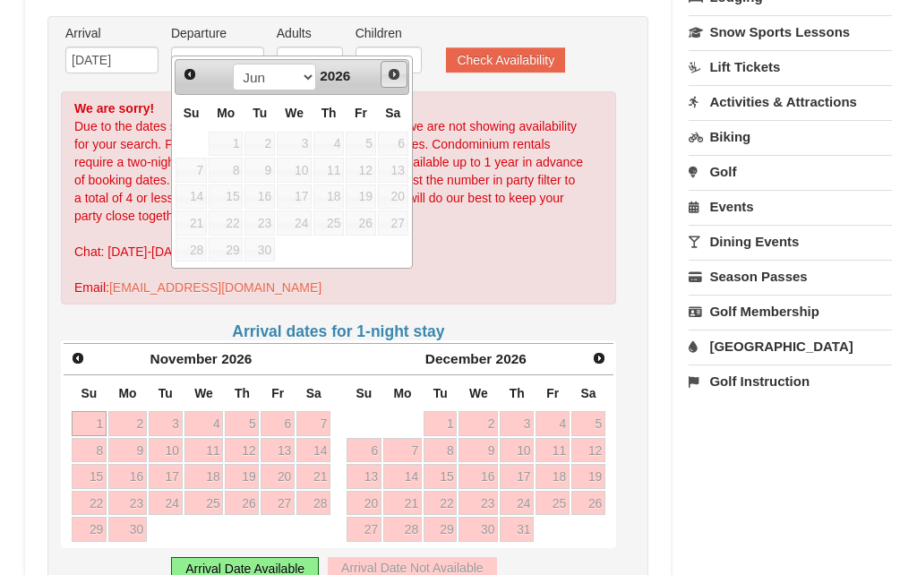
click at [400, 80] on span "Next" at bounding box center [394, 74] width 14 height 14
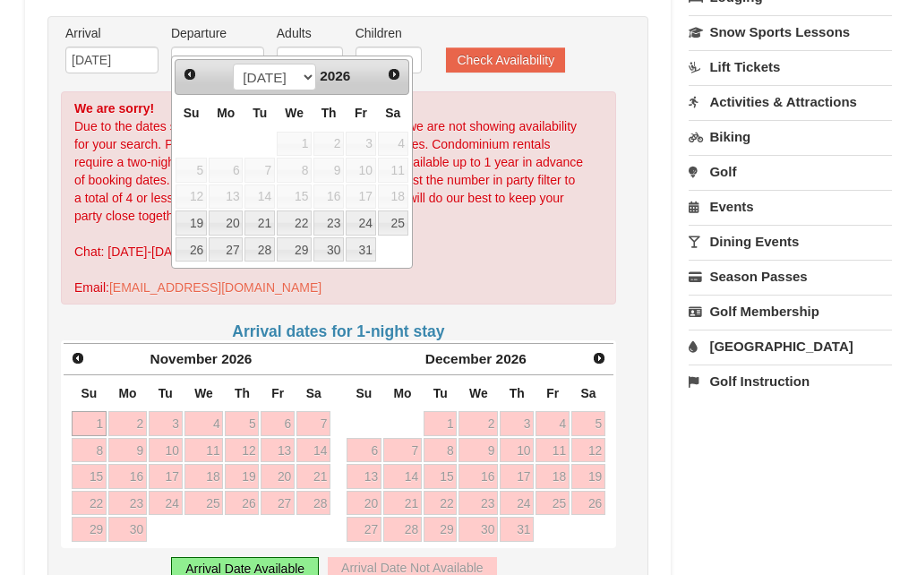
click at [400, 227] on link "25" at bounding box center [393, 222] width 30 height 25
type input "[DATE]"
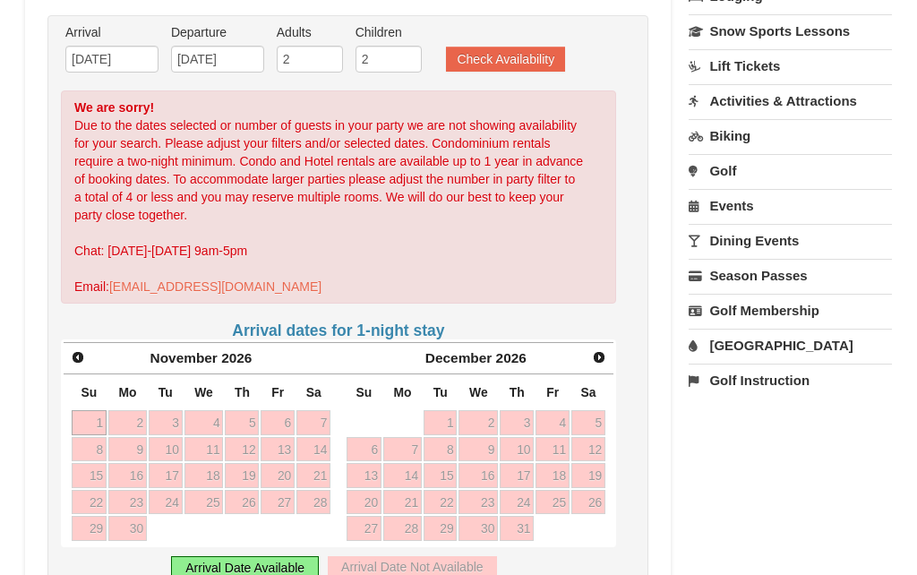
scroll to position [445, 0]
click at [507, 47] on button "Check Availability" at bounding box center [505, 59] width 119 height 25
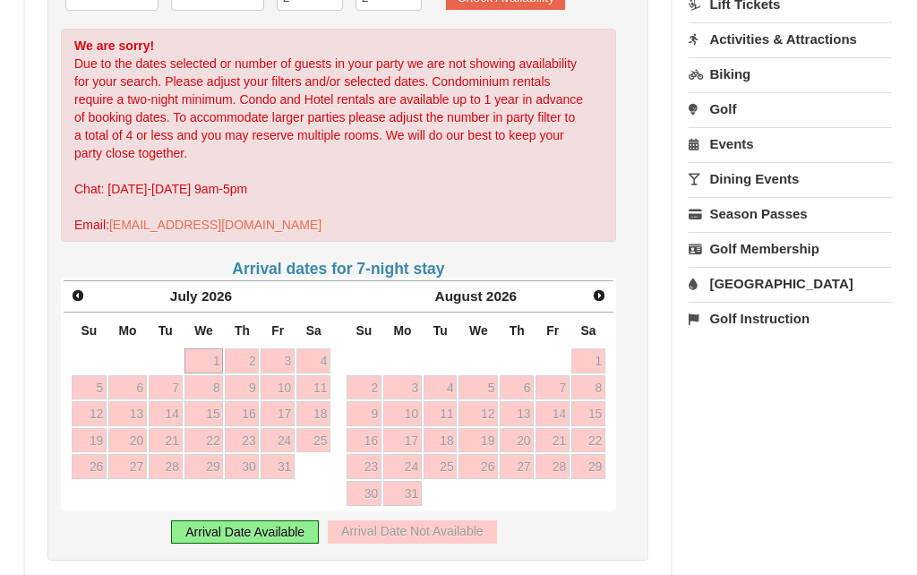
scroll to position [507, 0]
click at [600, 288] on span "Next" at bounding box center [599, 295] width 14 height 14
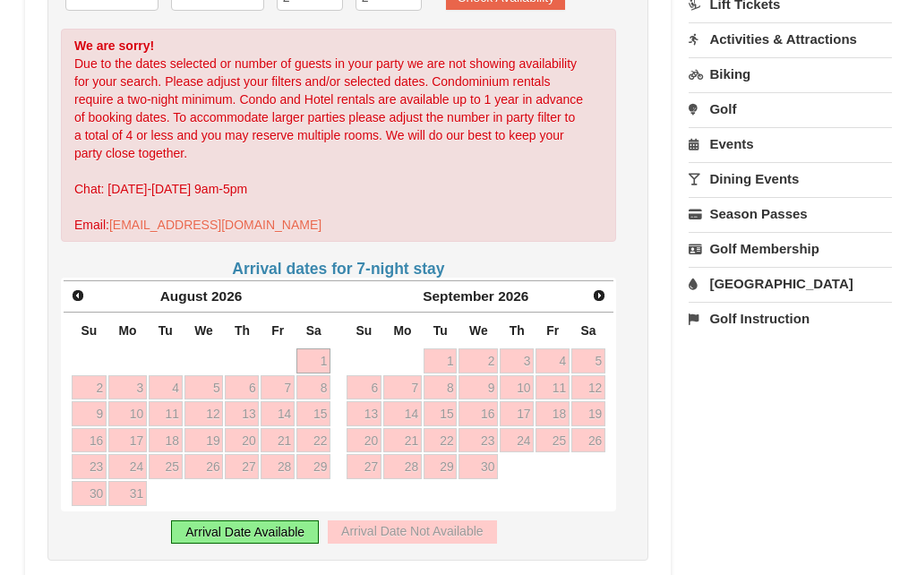
click at [73, 288] on span "Prev" at bounding box center [78, 295] width 14 height 14
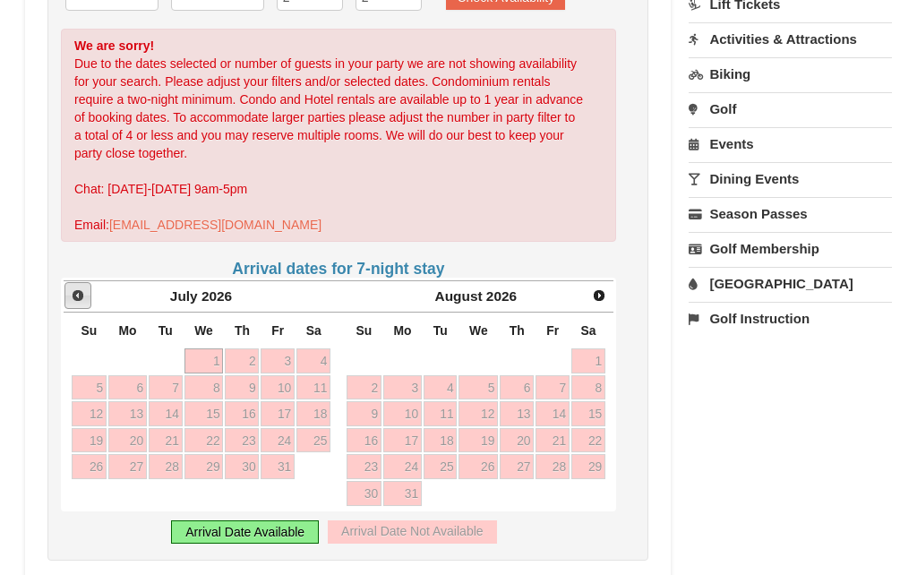
click at [78, 288] on span "Prev" at bounding box center [78, 295] width 14 height 14
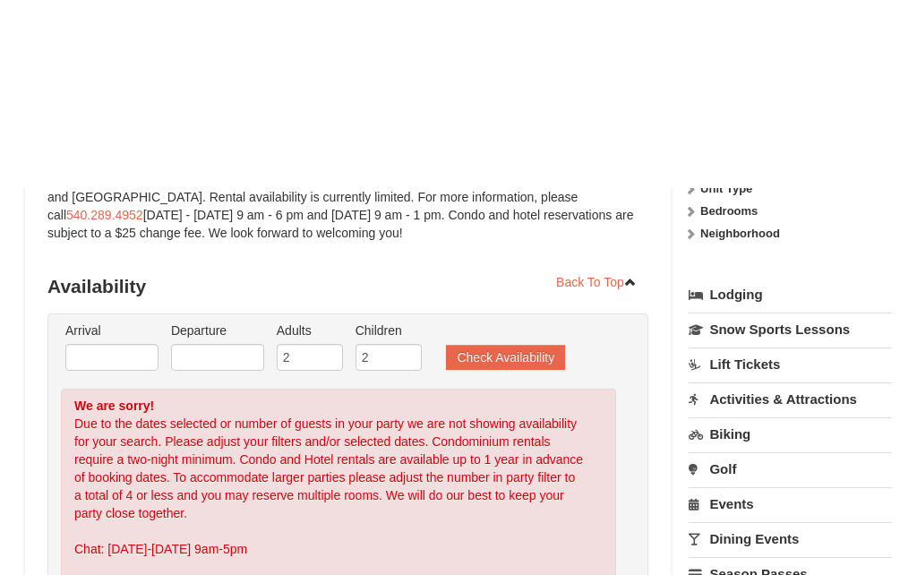
scroll to position [0, 0]
